Goal: Communication & Community: Connect with others

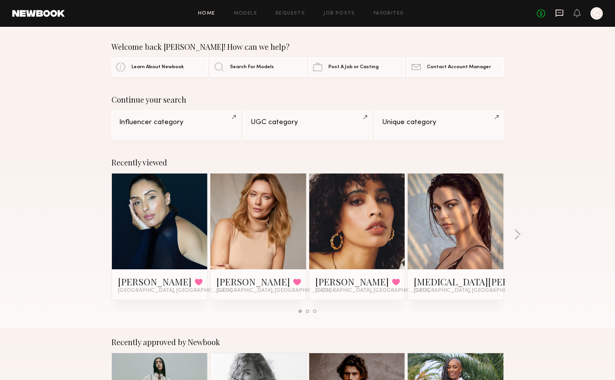
drag, startPoint x: 566, startPoint y: 10, endPoint x: 563, endPoint y: 14, distance: 5.2
click at [566, 10] on div "No fees up to $5,000 C" at bounding box center [570, 13] width 66 height 12
click at [558, 17] on icon at bounding box center [560, 13] width 8 height 8
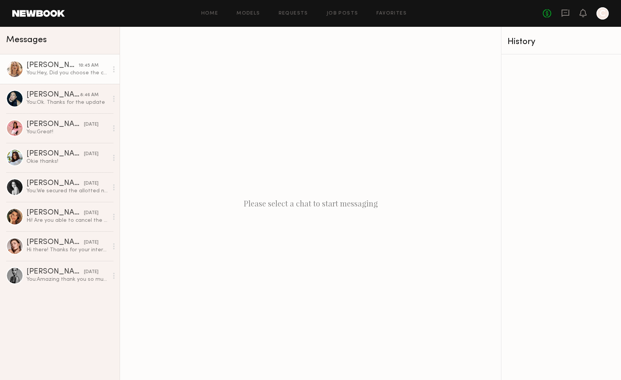
click at [54, 66] on div "[PERSON_NAME]" at bounding box center [52, 66] width 52 height 8
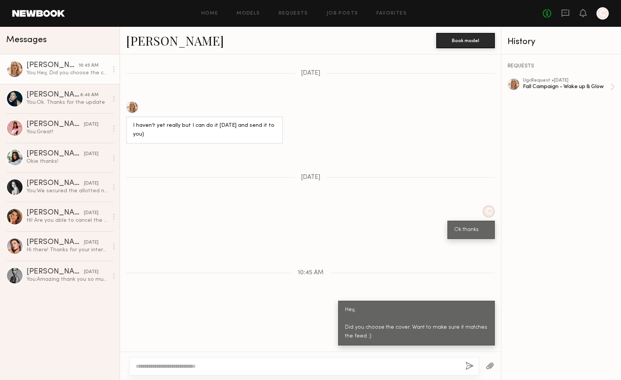
scroll to position [480, 0]
drag, startPoint x: 125, startPoint y: 41, endPoint x: 186, endPoint y: 49, distance: 62.3
click at [186, 49] on div "[PERSON_NAME] Book model" at bounding box center [310, 41] width 381 height 28
click at [120, 38] on div "[PERSON_NAME] Book model" at bounding box center [310, 41] width 381 height 28
drag, startPoint x: 122, startPoint y: 38, endPoint x: 206, endPoint y: 56, distance: 86.0
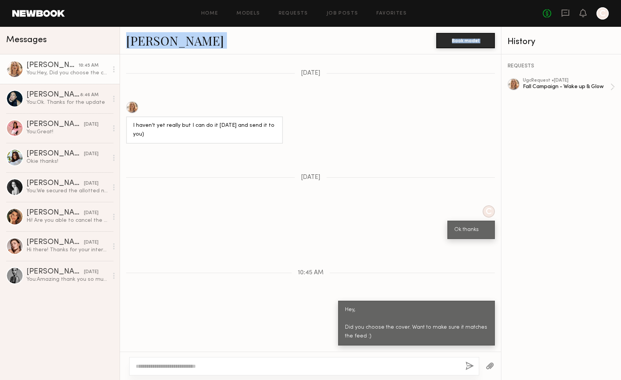
click at [206, 56] on div "[PERSON_NAME] Book model Loading [URL][DOMAIN_NAME] [URL][DOMAIN_NAME] Here are…" at bounding box center [310, 204] width 381 height 354
